Goal: Check status: Check status

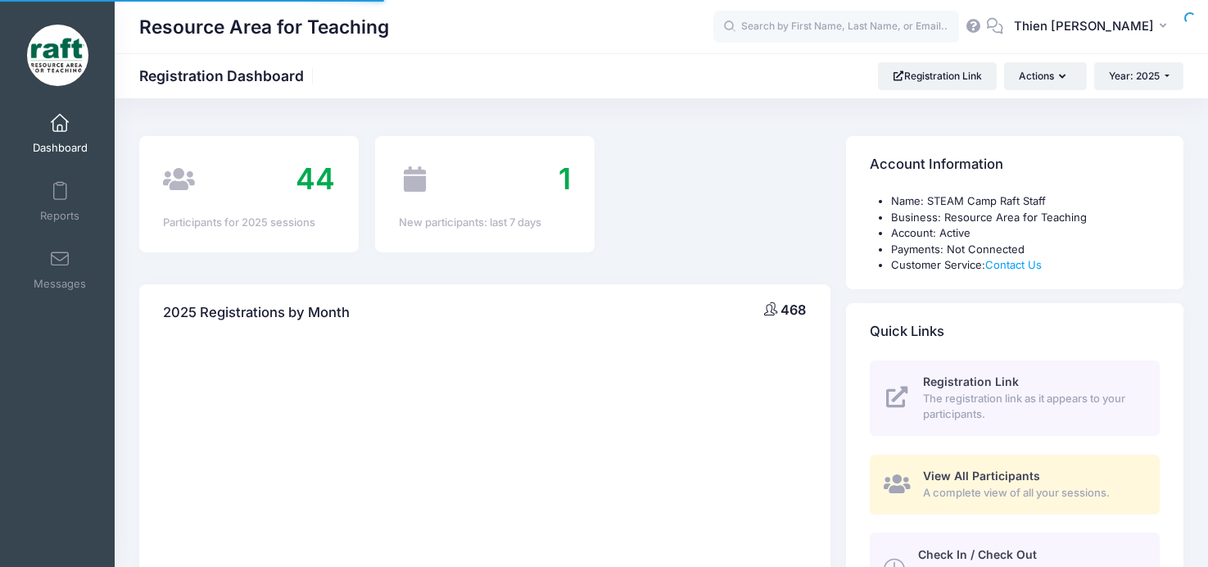
select select
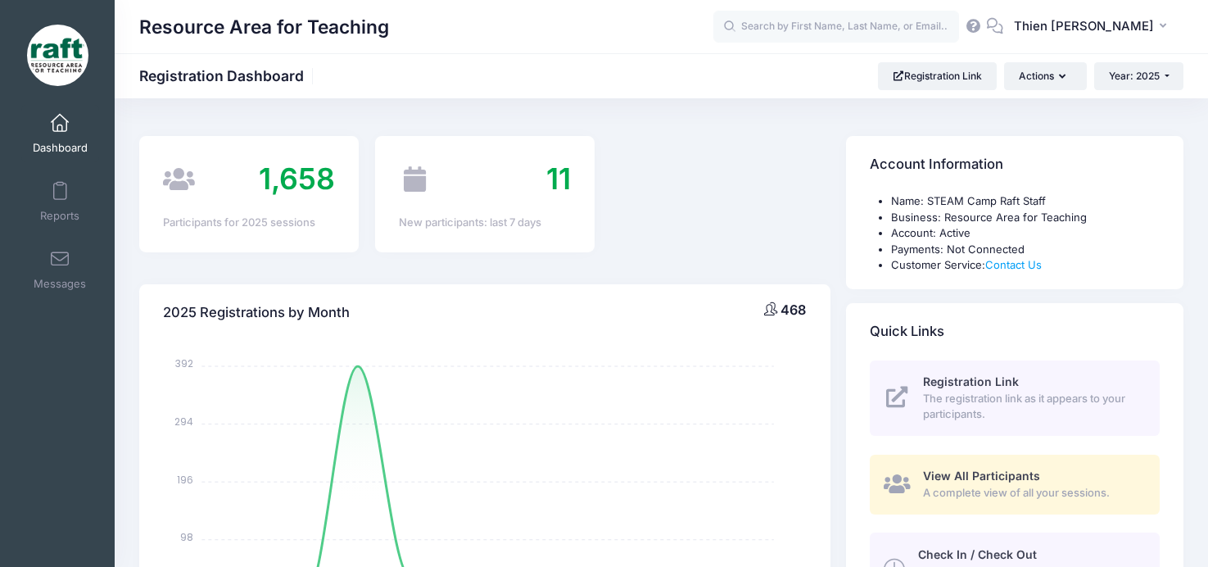
click at [967, 472] on span "View All Participants" at bounding box center [981, 475] width 117 height 14
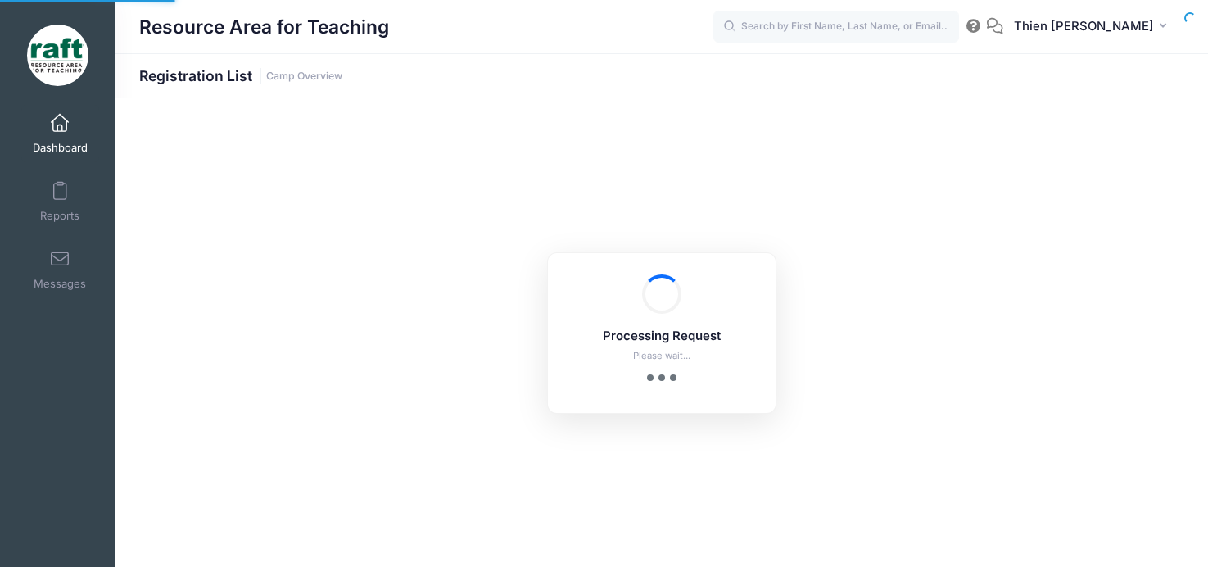
select select "10"
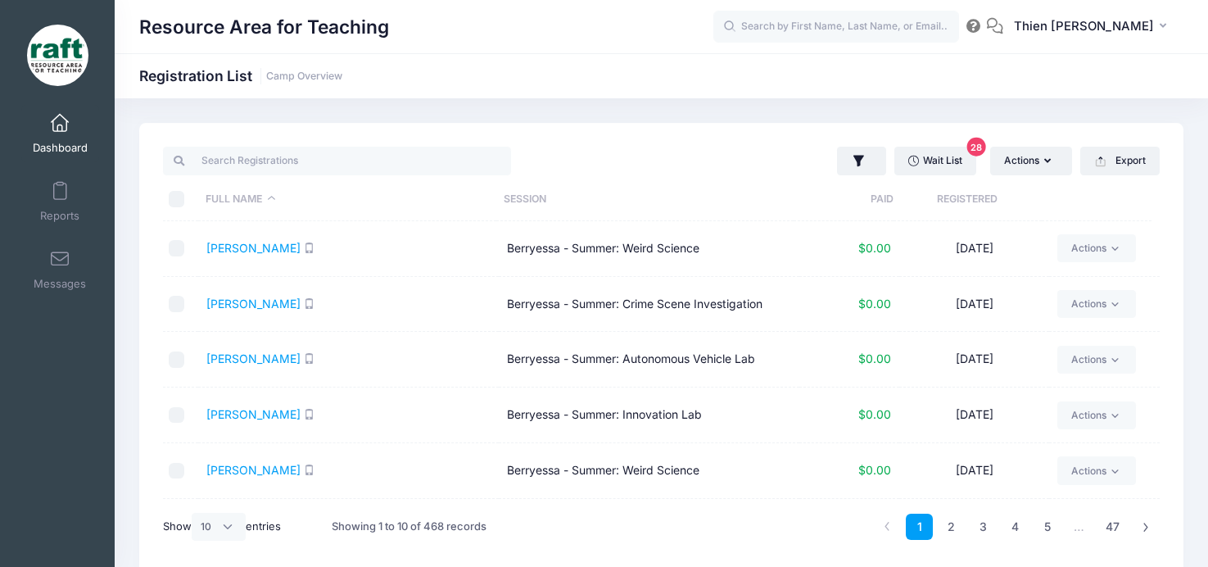
click at [1004, 201] on th "Registered" at bounding box center [967, 199] width 149 height 43
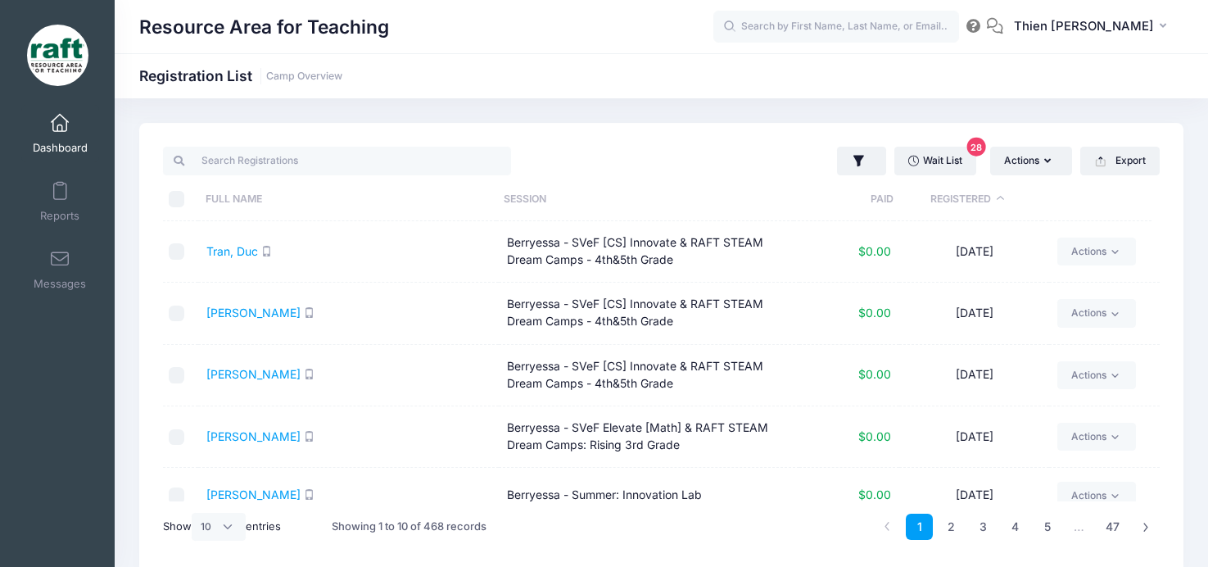
click at [1003, 201] on th "Registered" at bounding box center [967, 199] width 149 height 43
